Goal: Information Seeking & Learning: Find specific fact

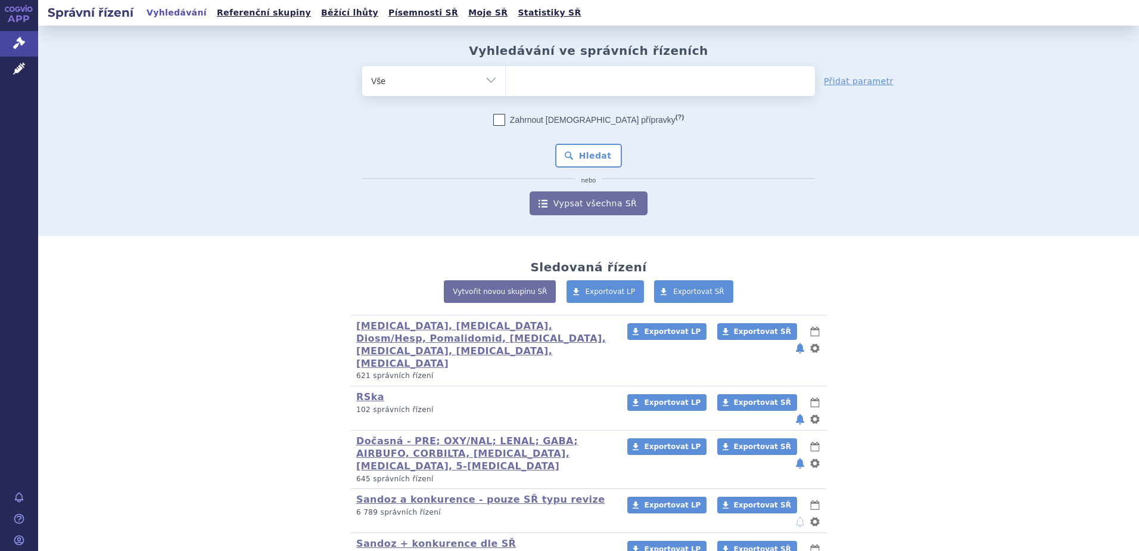
click at [106, 141] on div "Vyhledávání ve správních řízeních odstranit Vše Spisová značka" at bounding box center [588, 131] width 1101 height 210
click at [531, 83] on ul at bounding box center [660, 78] width 309 height 25
click at [506, 83] on select at bounding box center [505, 81] width 1 height 30
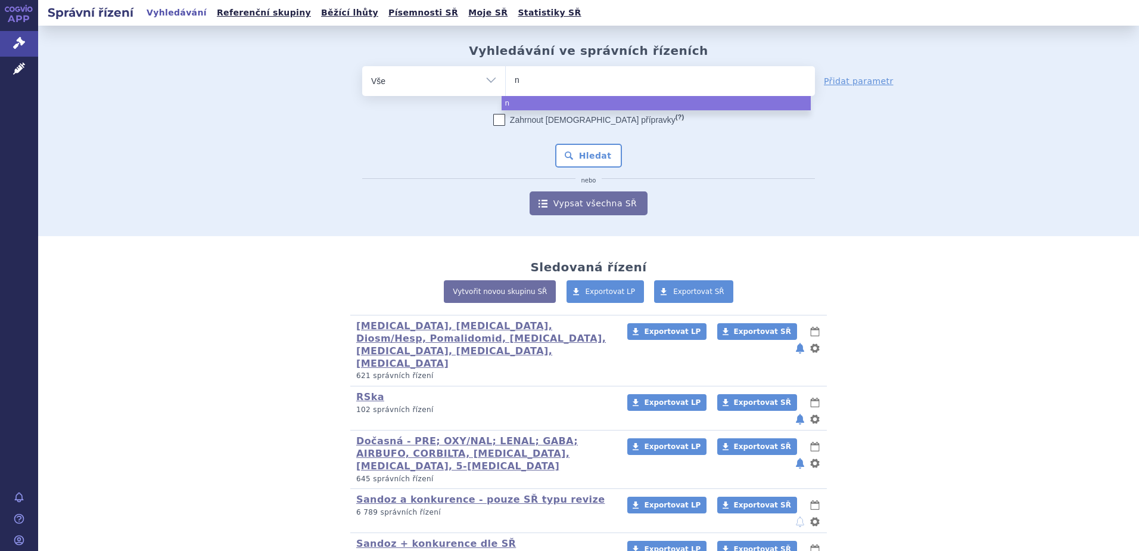
type input "na"
type input "natal"
type input "natali"
type input "nataliz"
type input "natalizu"
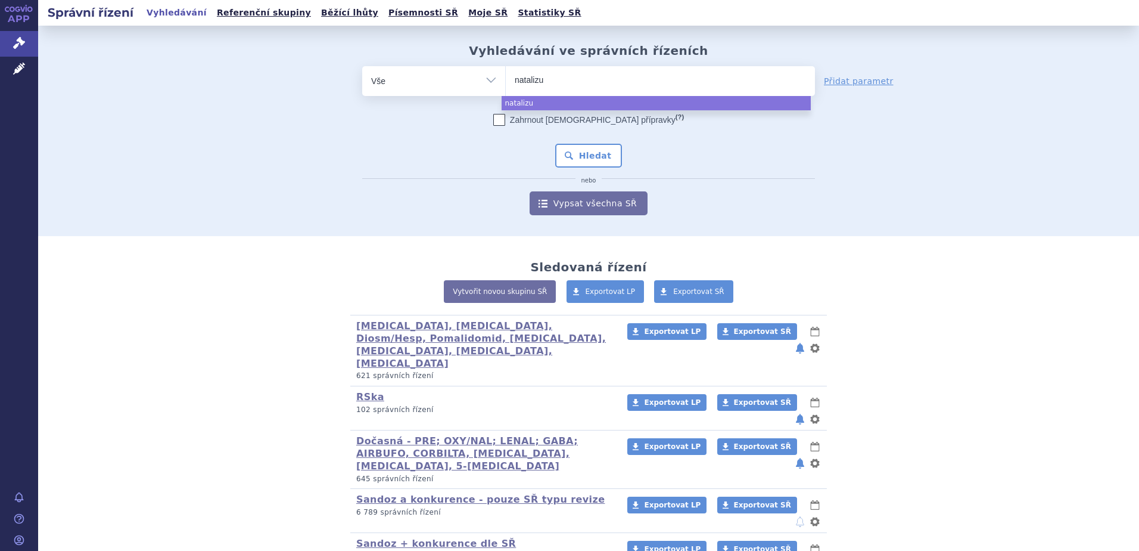
type input "natalizub"
type input "natalizum"
type input "natalizuma"
type input "[MEDICAL_DATA]"
select select "[MEDICAL_DATA]"
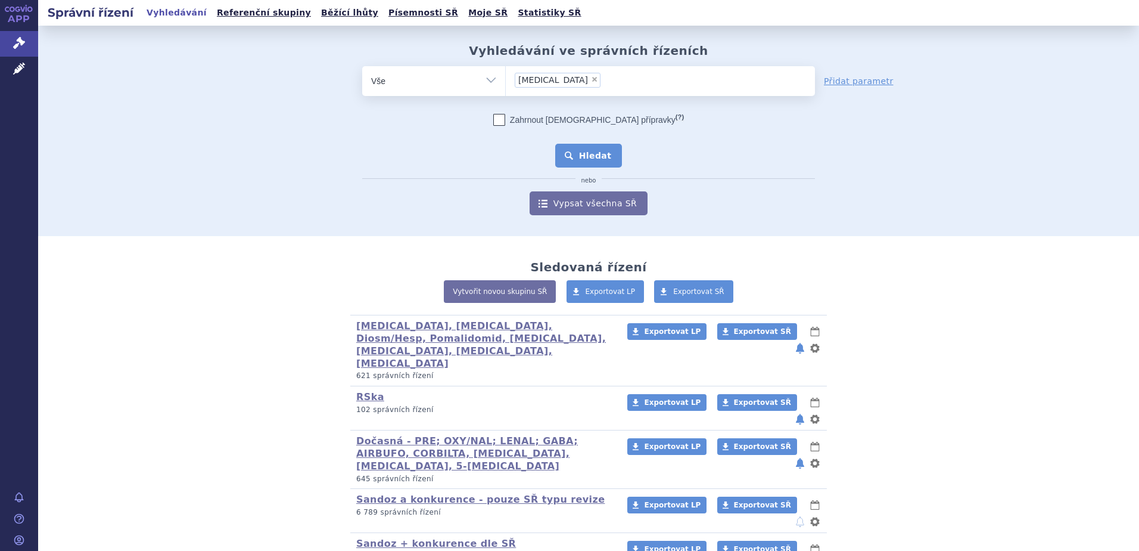
click at [598, 150] on button "Hledat" at bounding box center [588, 156] width 67 height 24
